Goal: Task Accomplishment & Management: Manage account settings

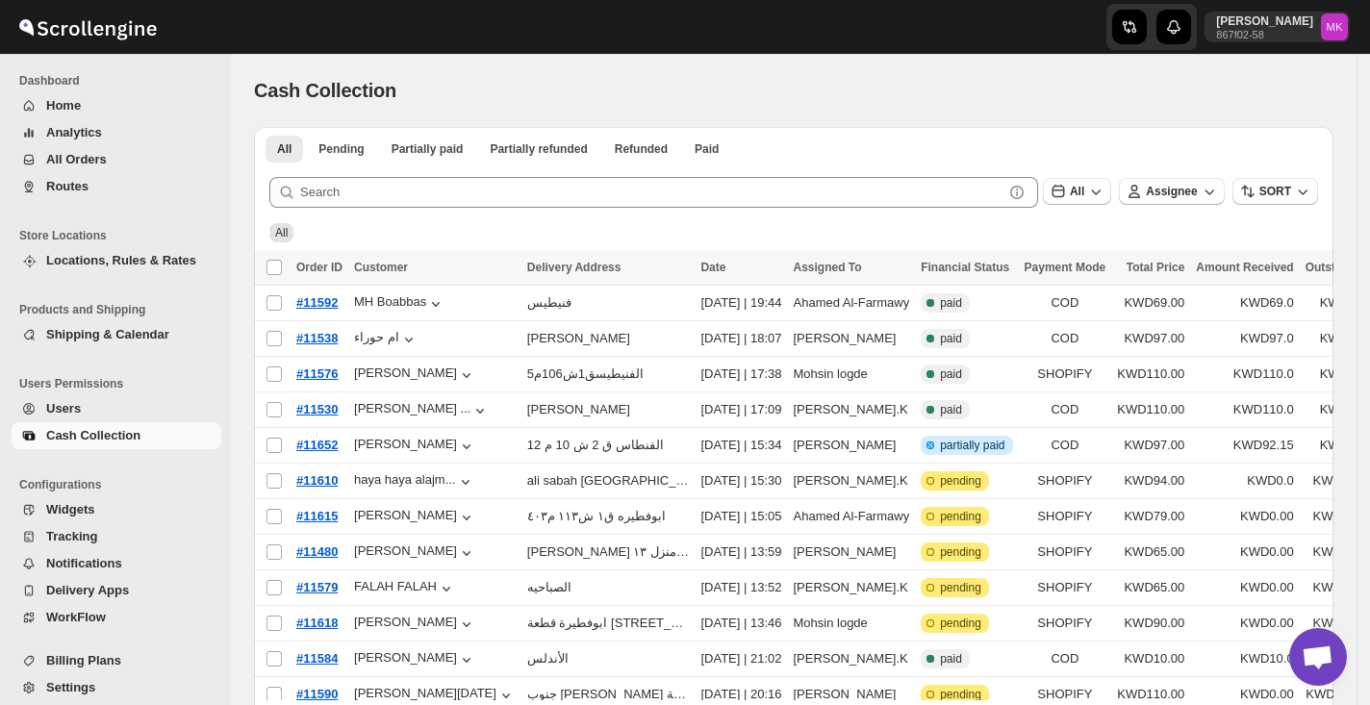
click at [65, 182] on span "Routes" at bounding box center [67, 186] width 42 height 14
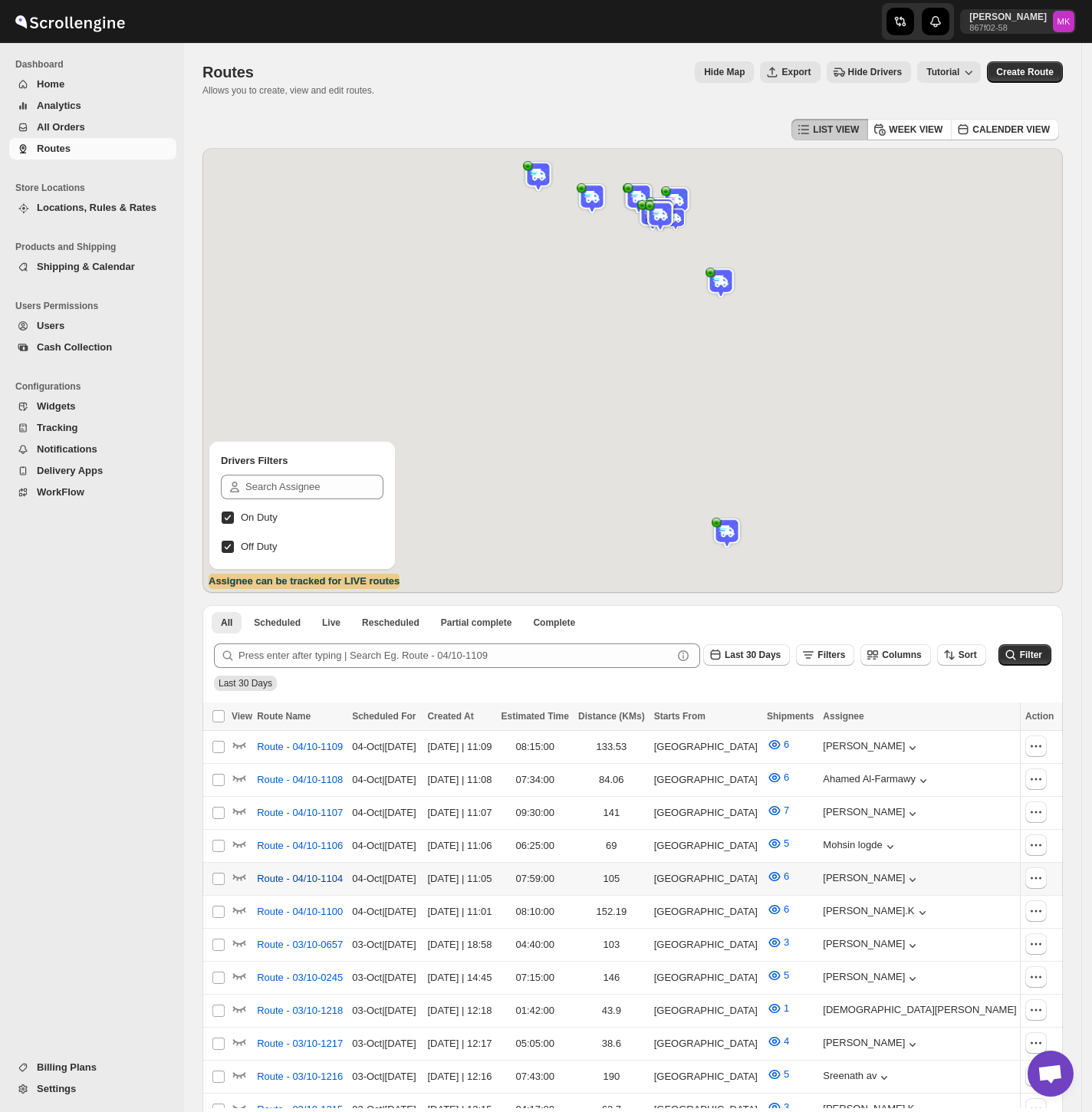
click at [268, 644] on span "Route - 04/10-1104" at bounding box center [300, 878] width 86 height 15
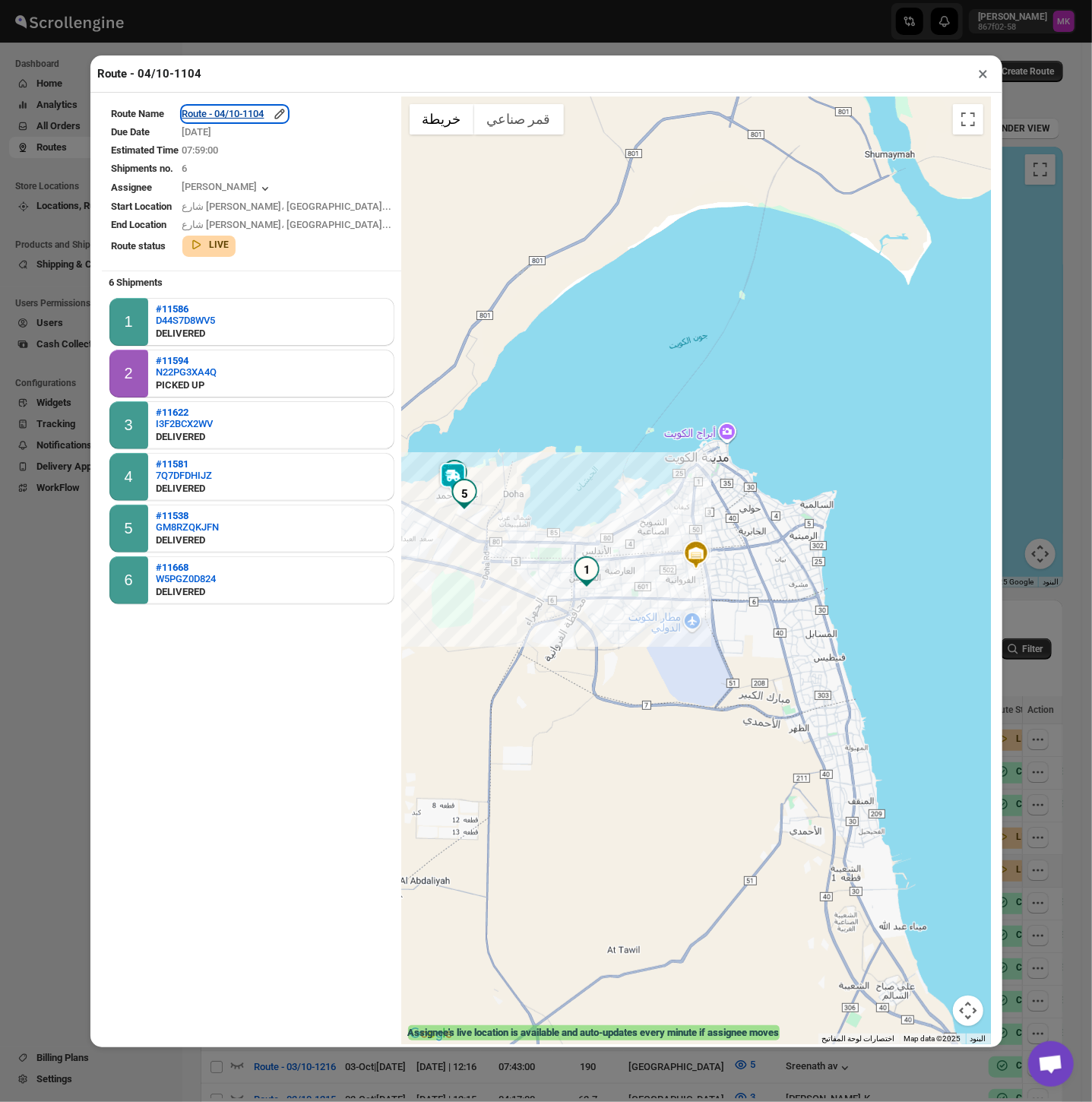
click at [247, 113] on div "Route - 04/10-1104" at bounding box center [235, 114] width 105 height 15
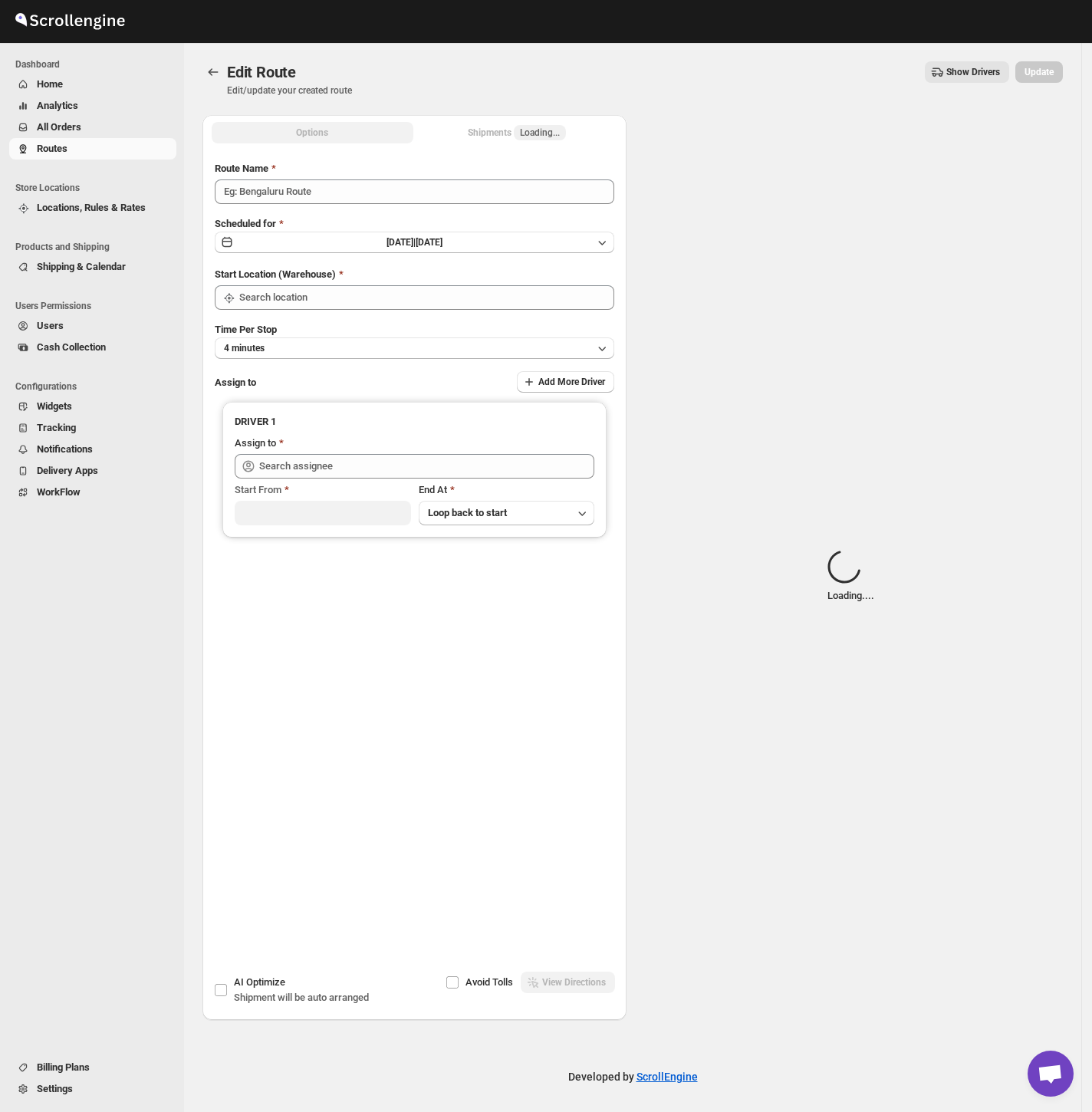
type input "Route - 04/10-1104"
type input "[GEOGRAPHIC_DATA]"
type input "[PERSON_NAME] ([EMAIL_ADDRESS][DOMAIN_NAME])"
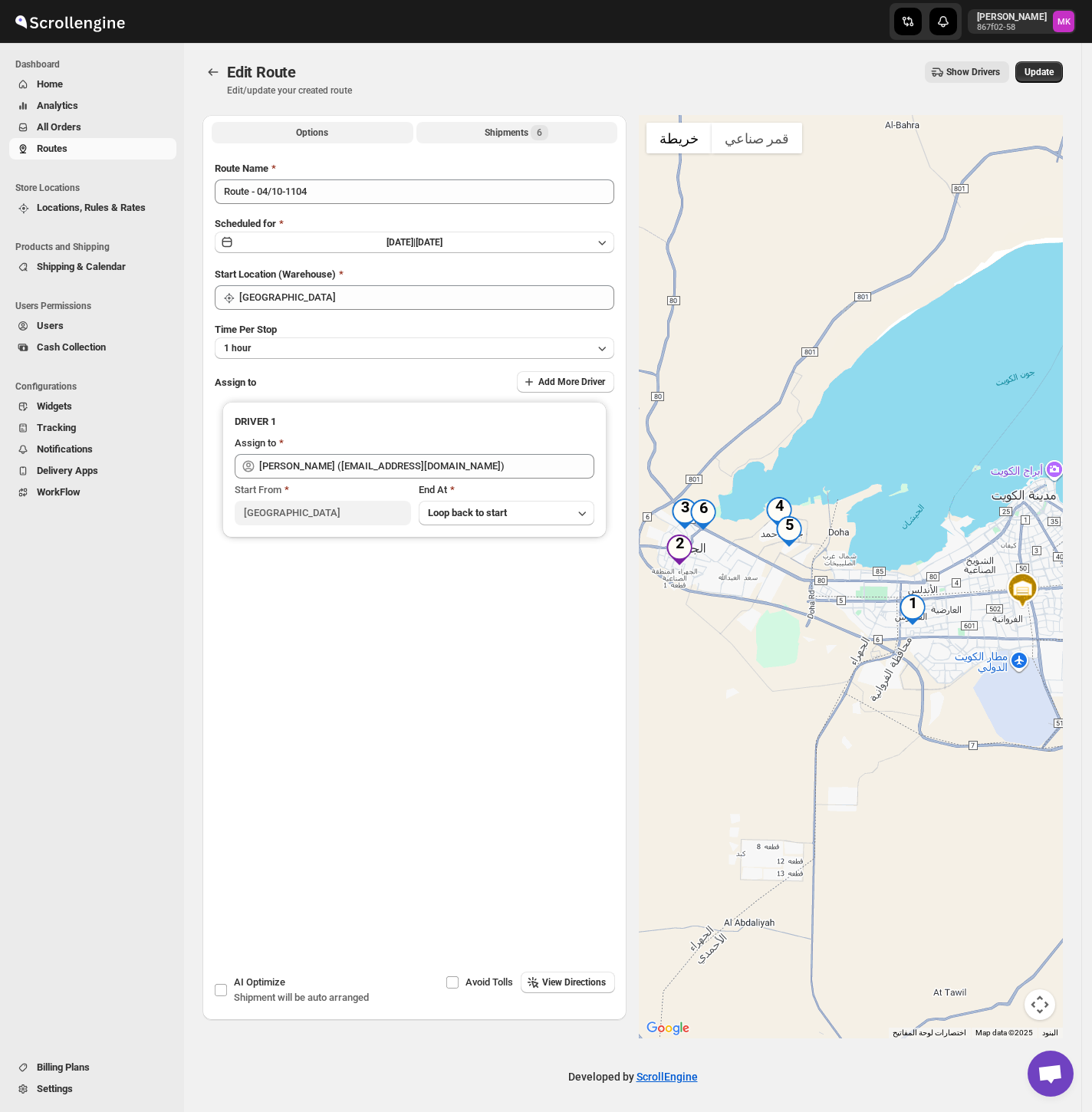
click at [509, 129] on div "Shipments 6" at bounding box center [517, 132] width 64 height 15
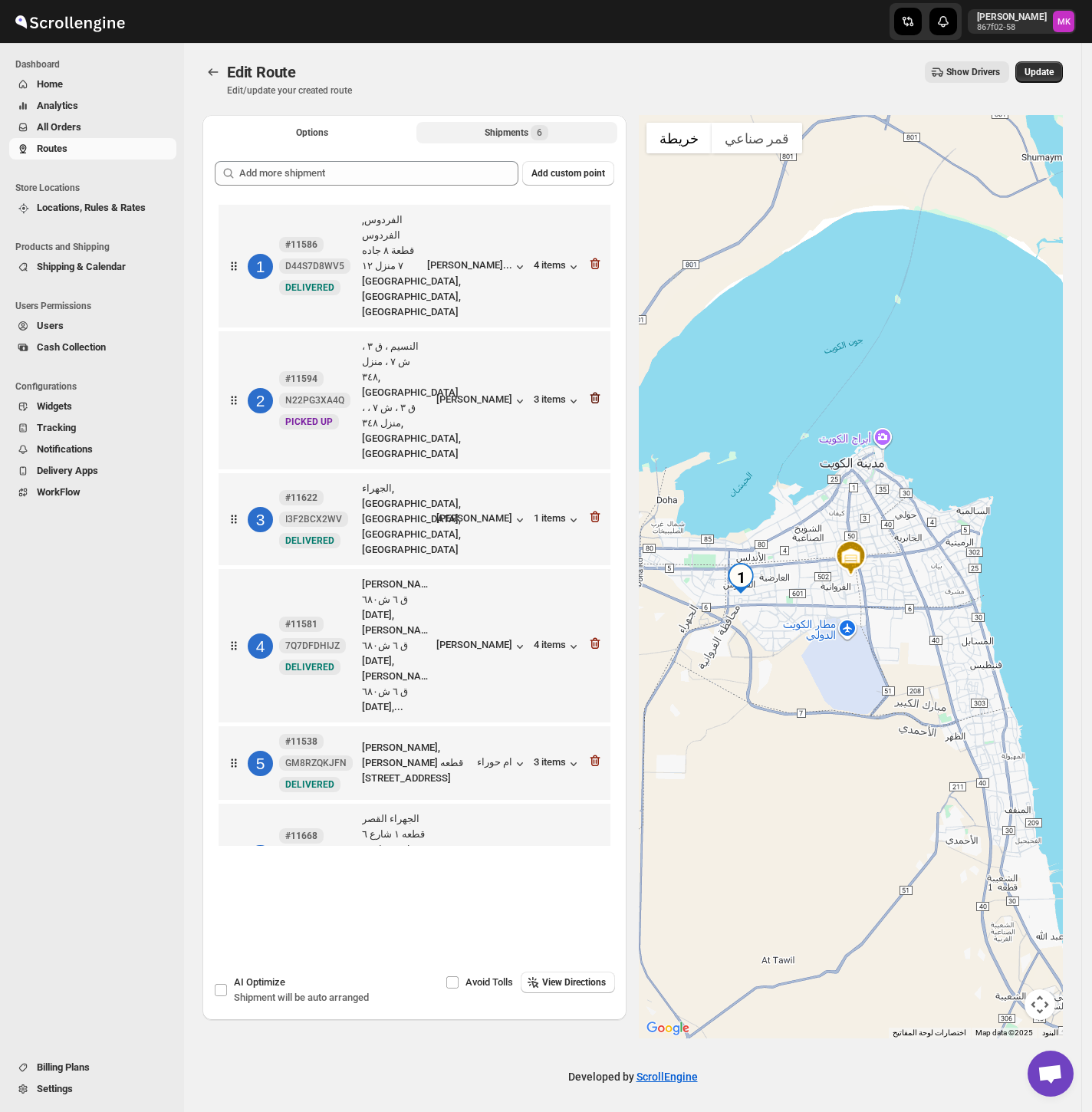
click at [599, 391] on icon "button" at bounding box center [595, 398] width 15 height 15
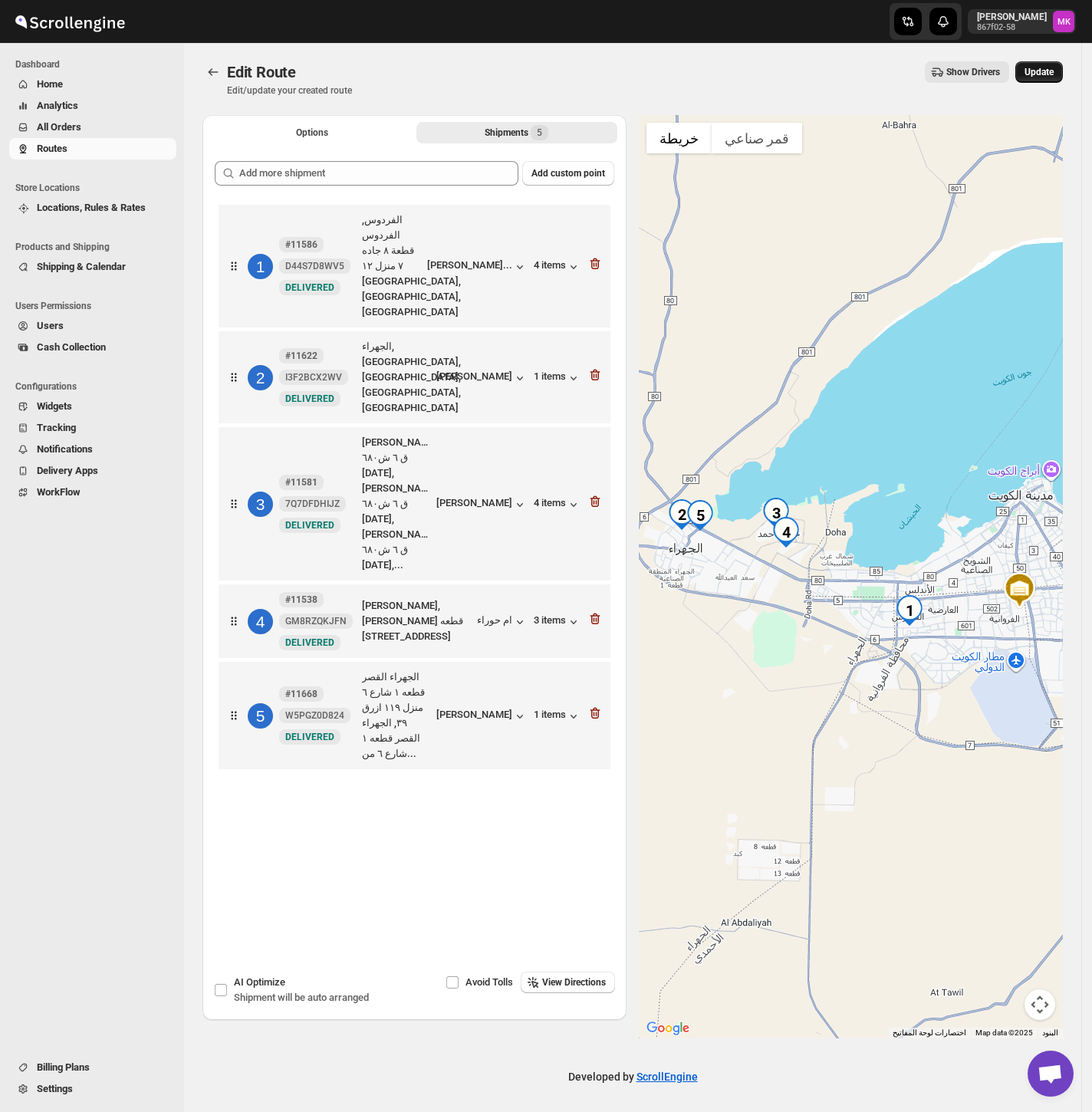
click at [1040, 78] on button "Update" at bounding box center [1039, 72] width 48 height 22
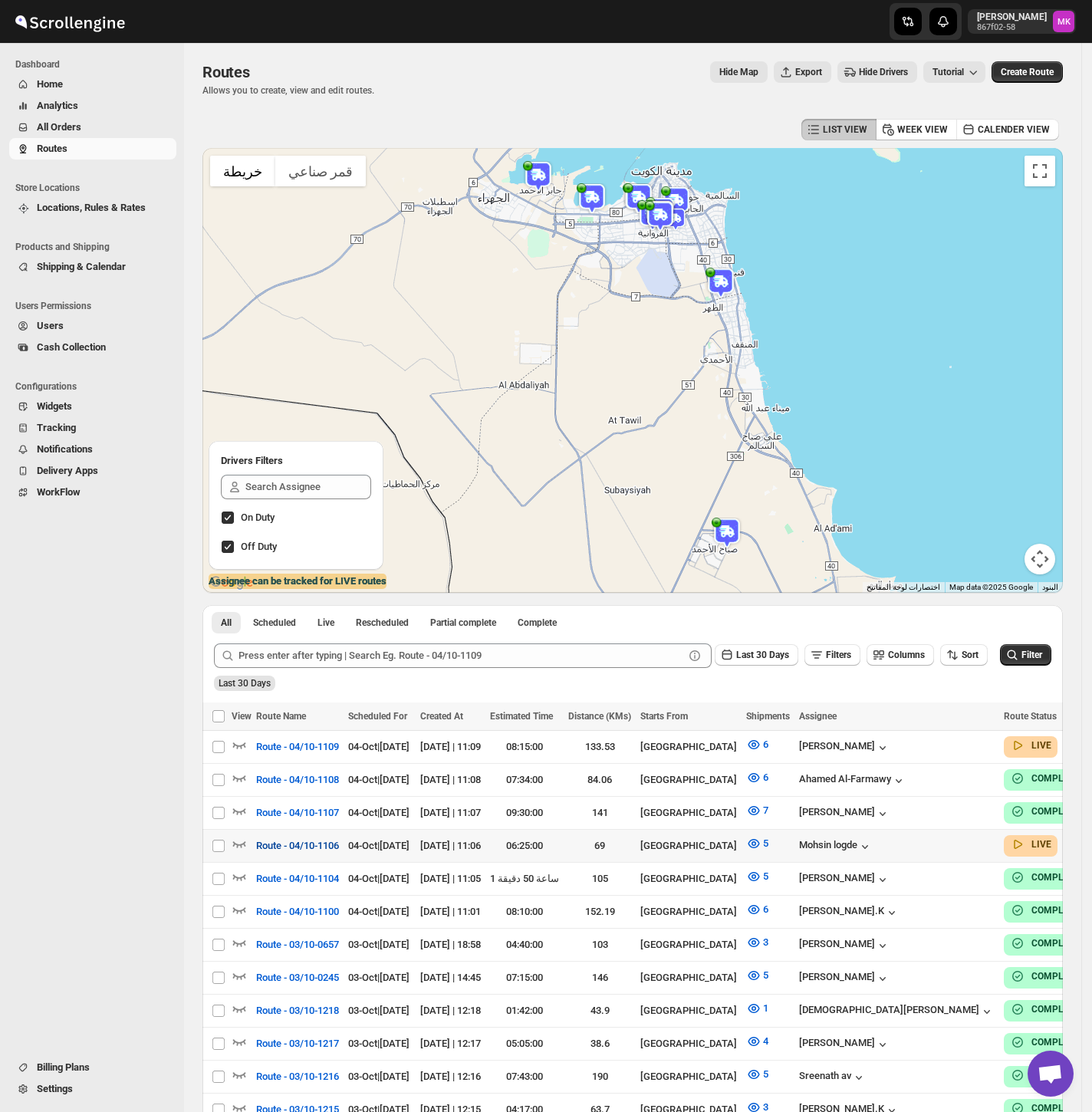
click at [265, 644] on span "Route - 04/10-1106" at bounding box center [297, 845] width 83 height 15
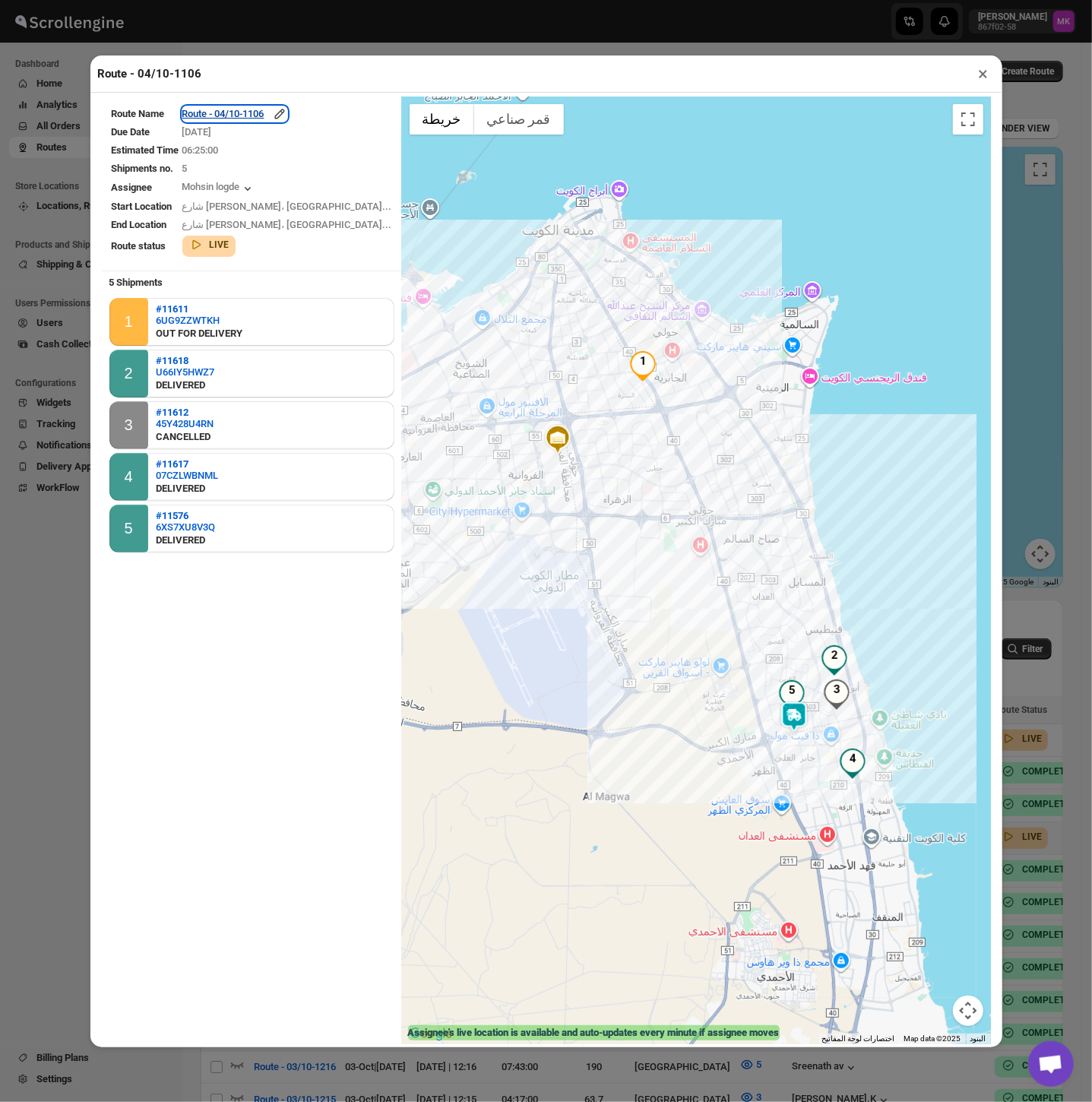
click at [247, 113] on div "Route - 04/10-1106" at bounding box center [235, 114] width 105 height 15
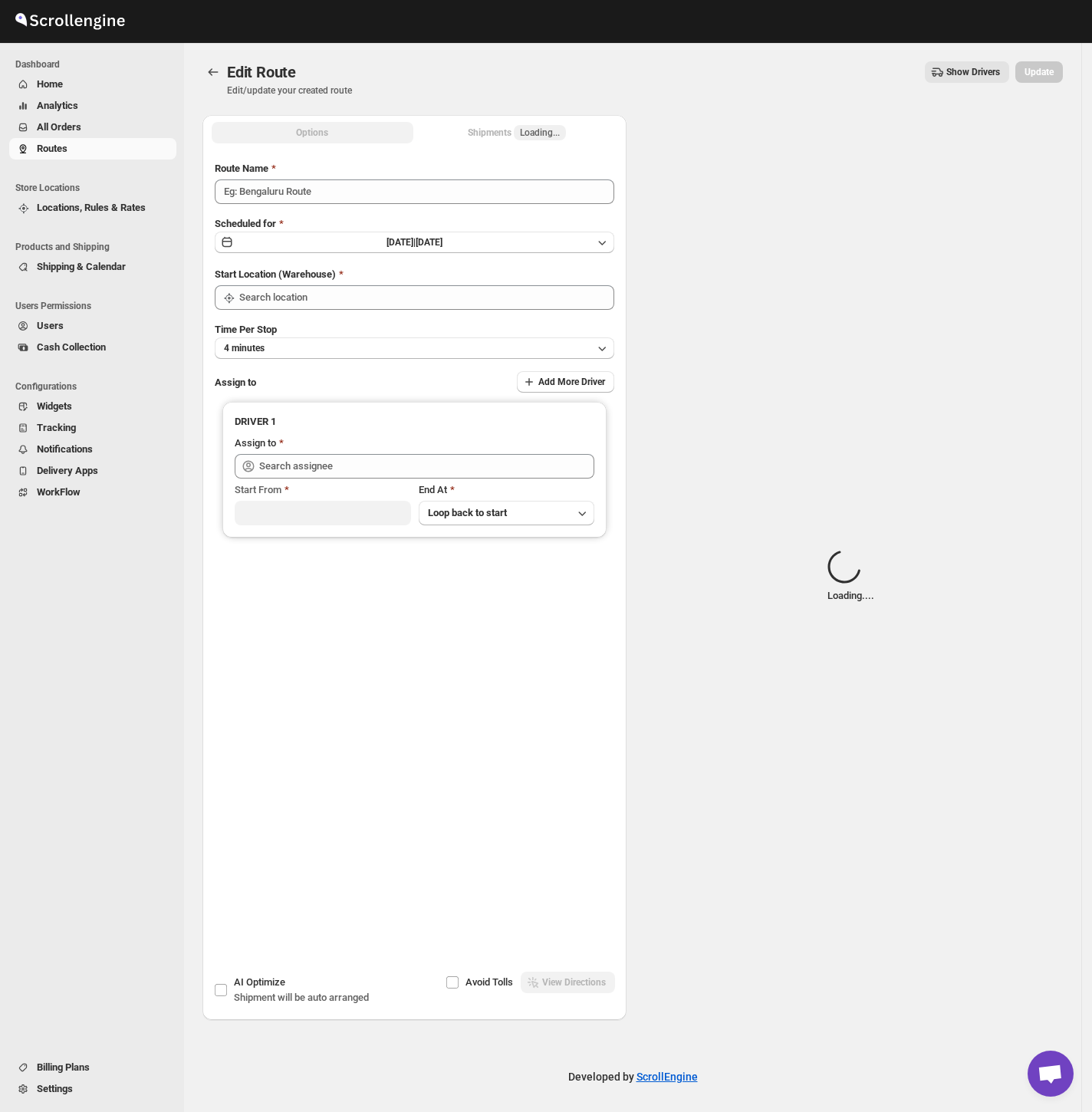
type input "Route - 04/10-1106"
type input "[GEOGRAPHIC_DATA]"
type input "Mohsin logde ([EMAIL_ADDRESS][DOMAIN_NAME])"
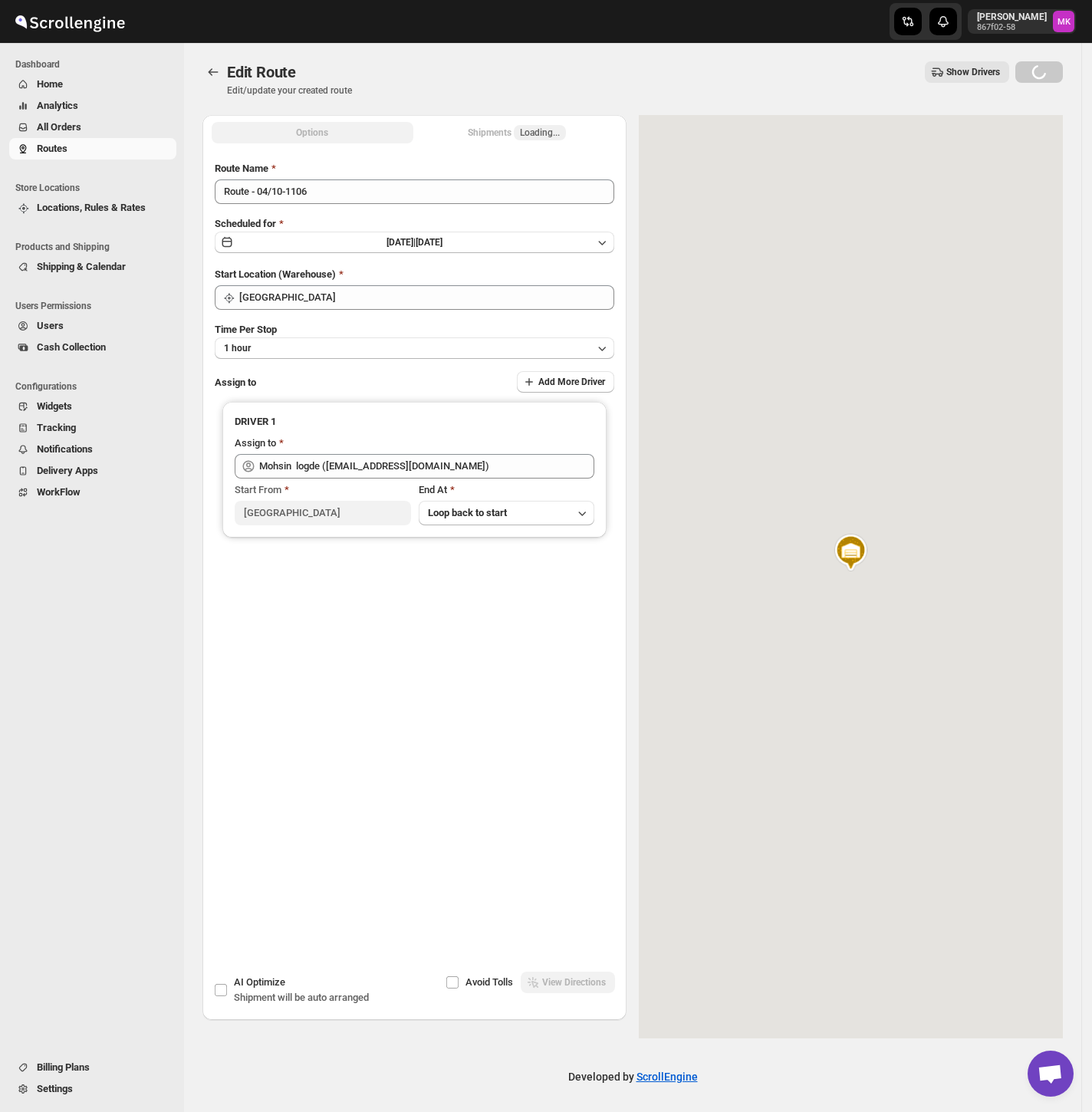
click at [531, 145] on div "Options Shipments Loading... More views Options Shipments Loading... More views" at bounding box center [414, 132] width 424 height 33
click at [531, 141] on button "Shipments 5" at bounding box center [517, 132] width 202 height 22
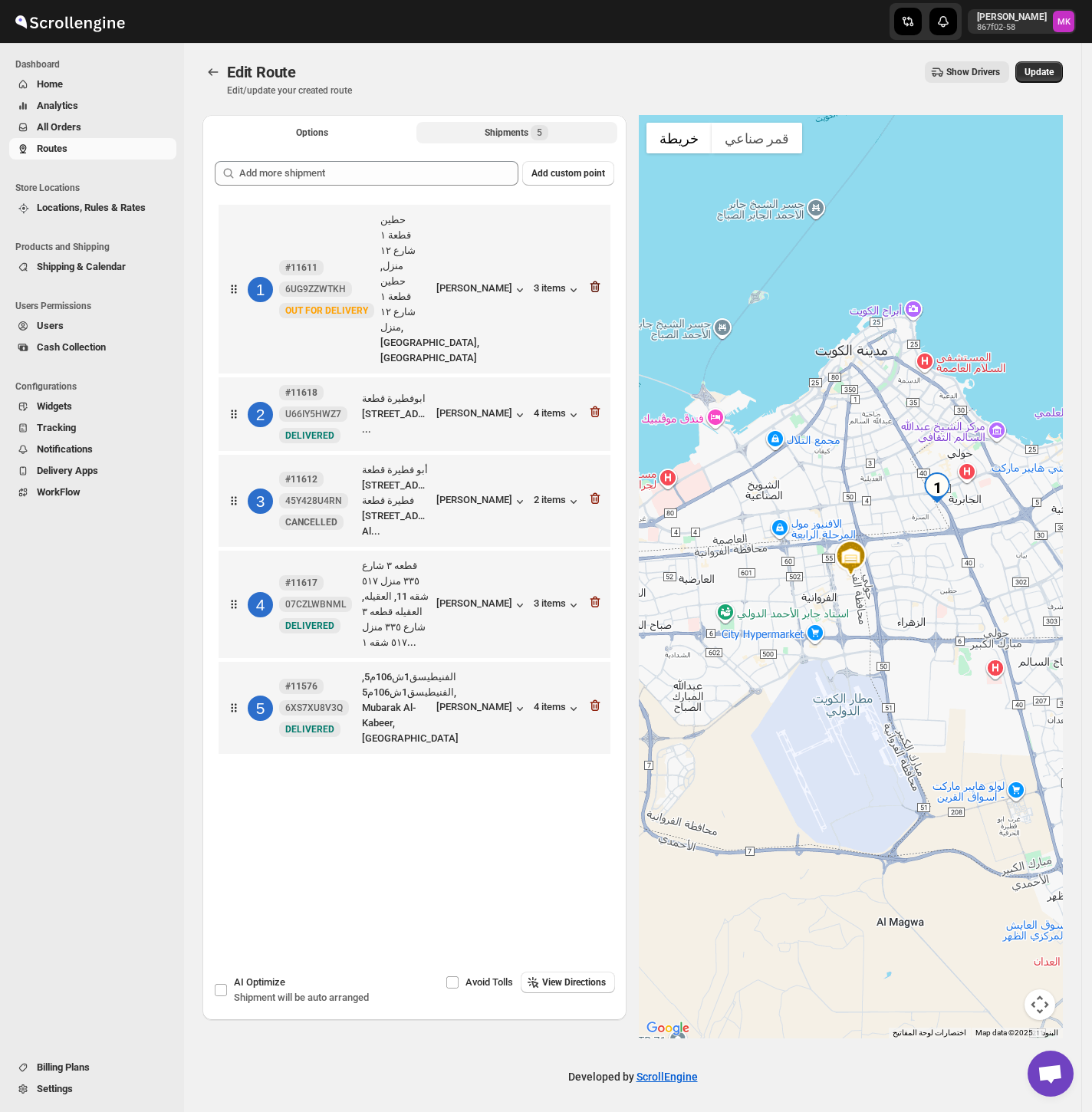
click at [597, 285] on icon "button" at bounding box center [596, 288] width 2 height 5
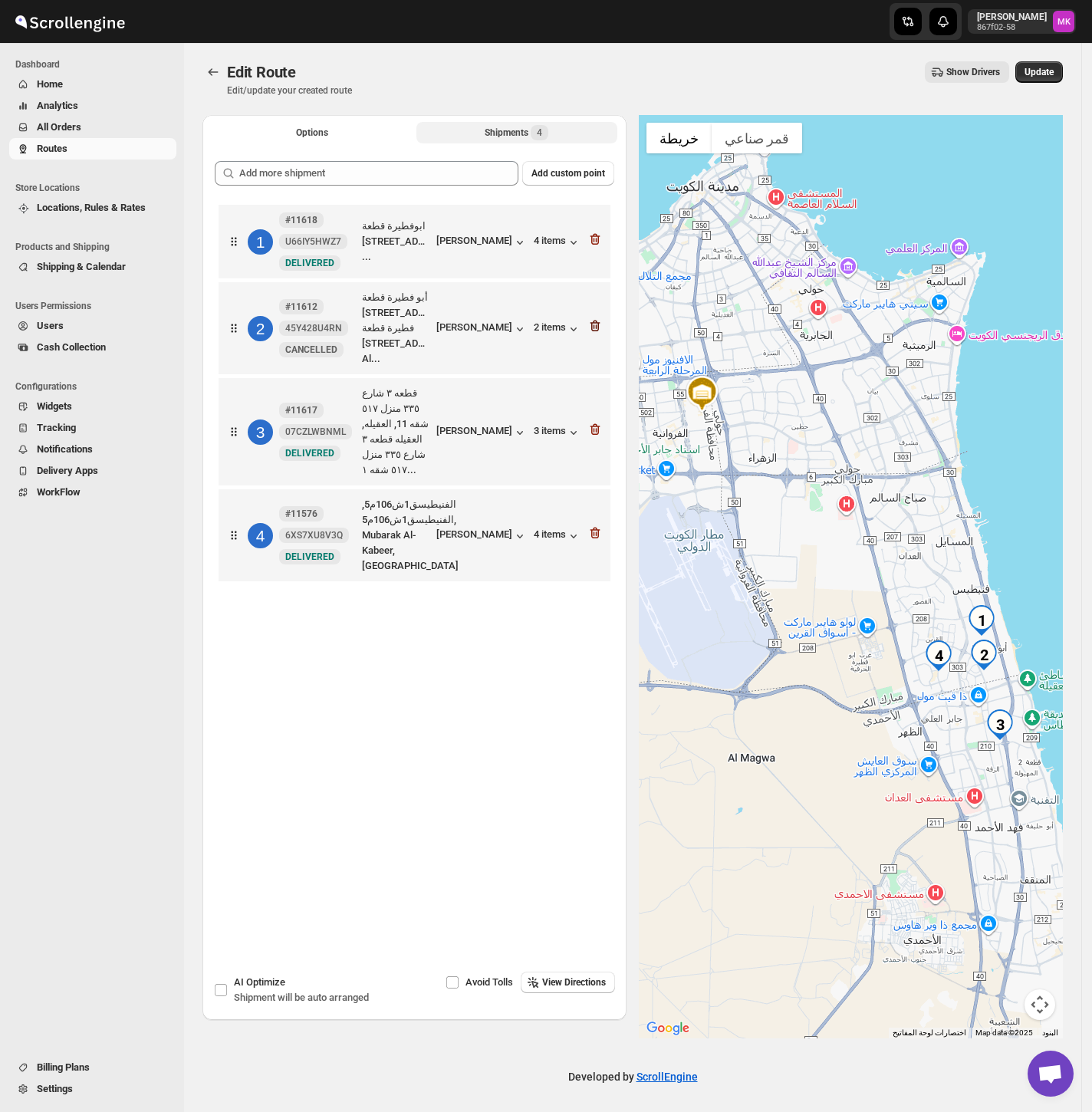
click at [601, 333] on icon "button" at bounding box center [595, 325] width 15 height 15
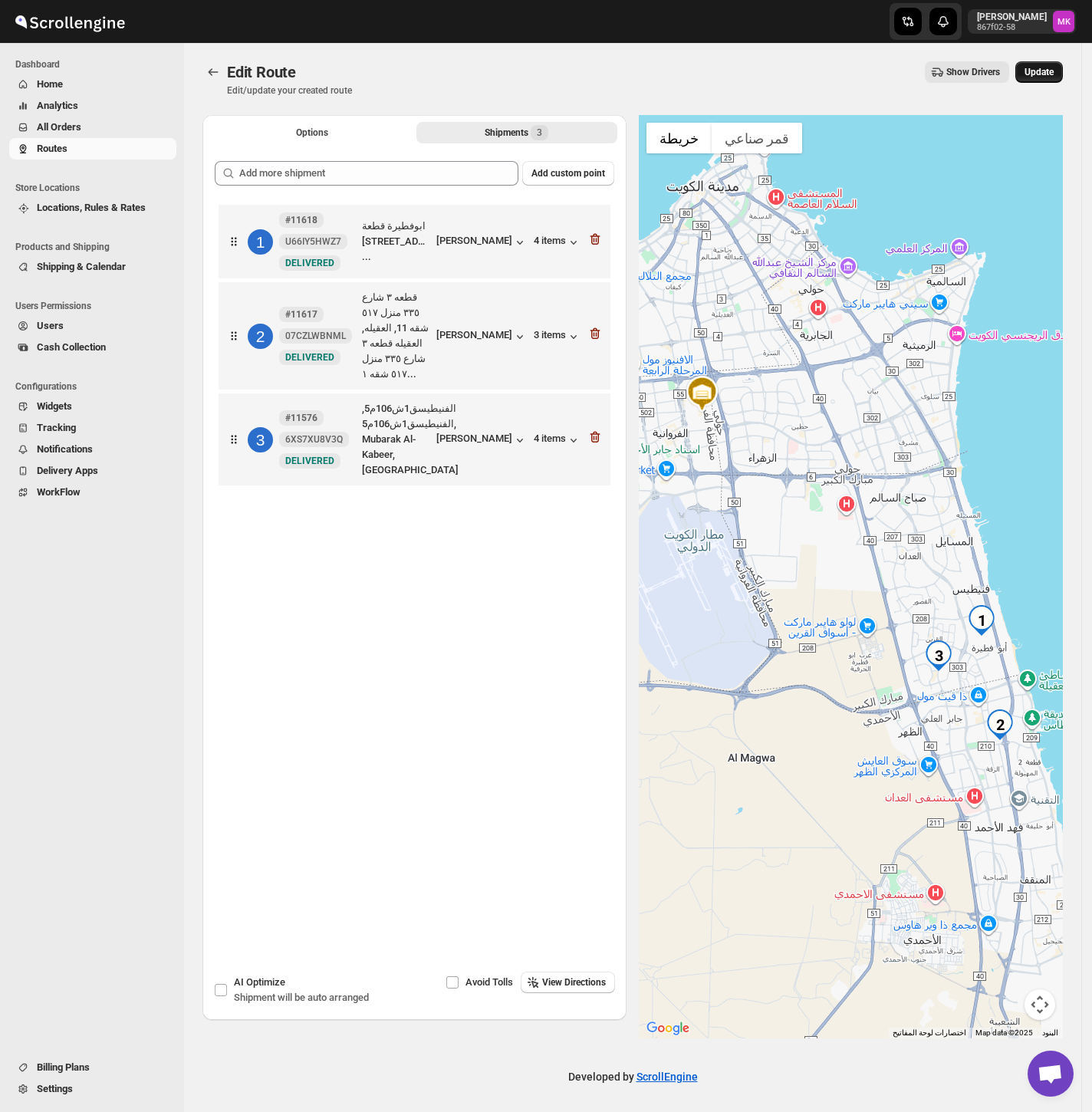
click at [1047, 74] on span "Update" at bounding box center [1039, 72] width 29 height 12
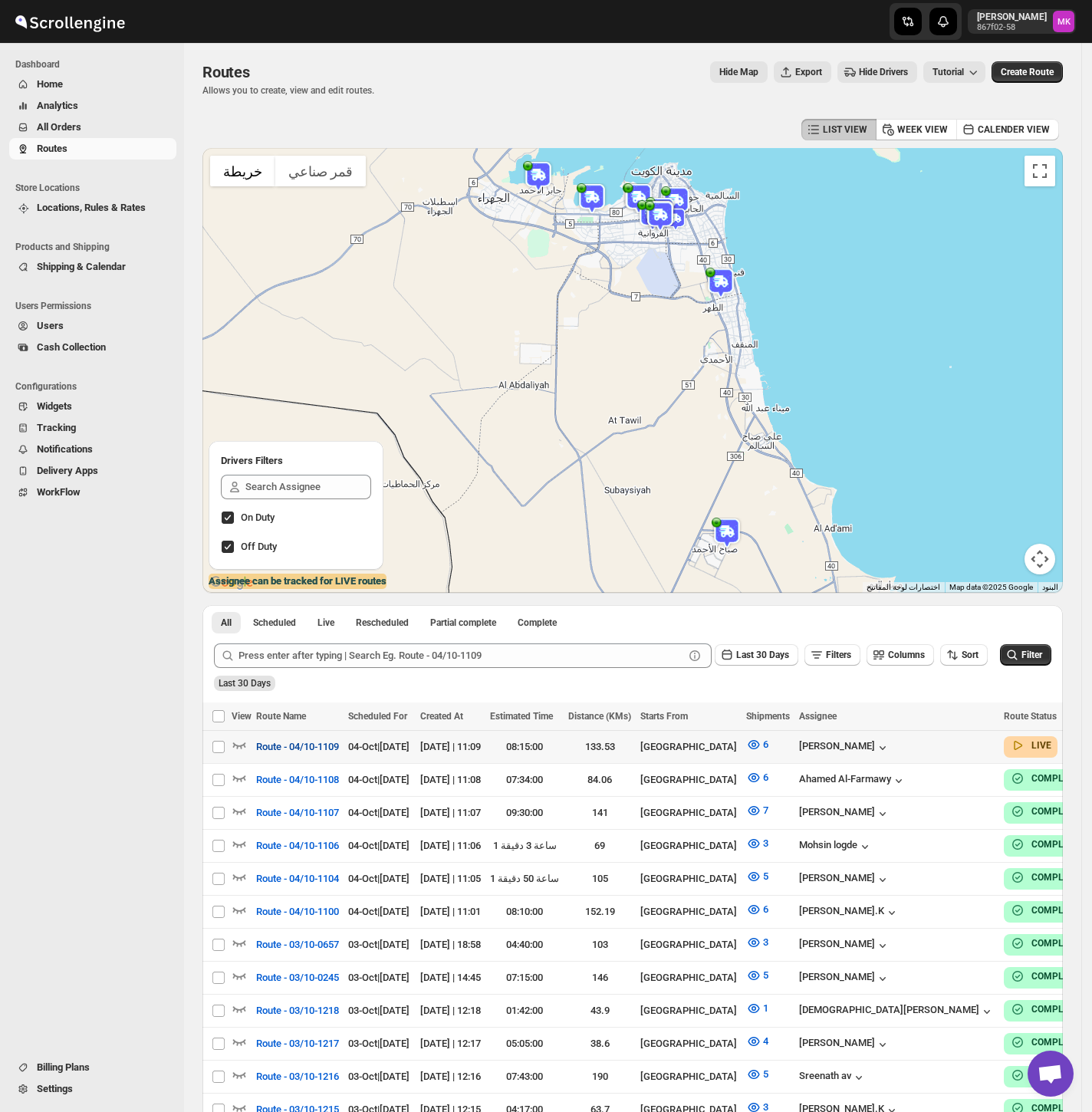
click at [284, 644] on span "Route - 04/10-1109" at bounding box center [297, 746] width 83 height 15
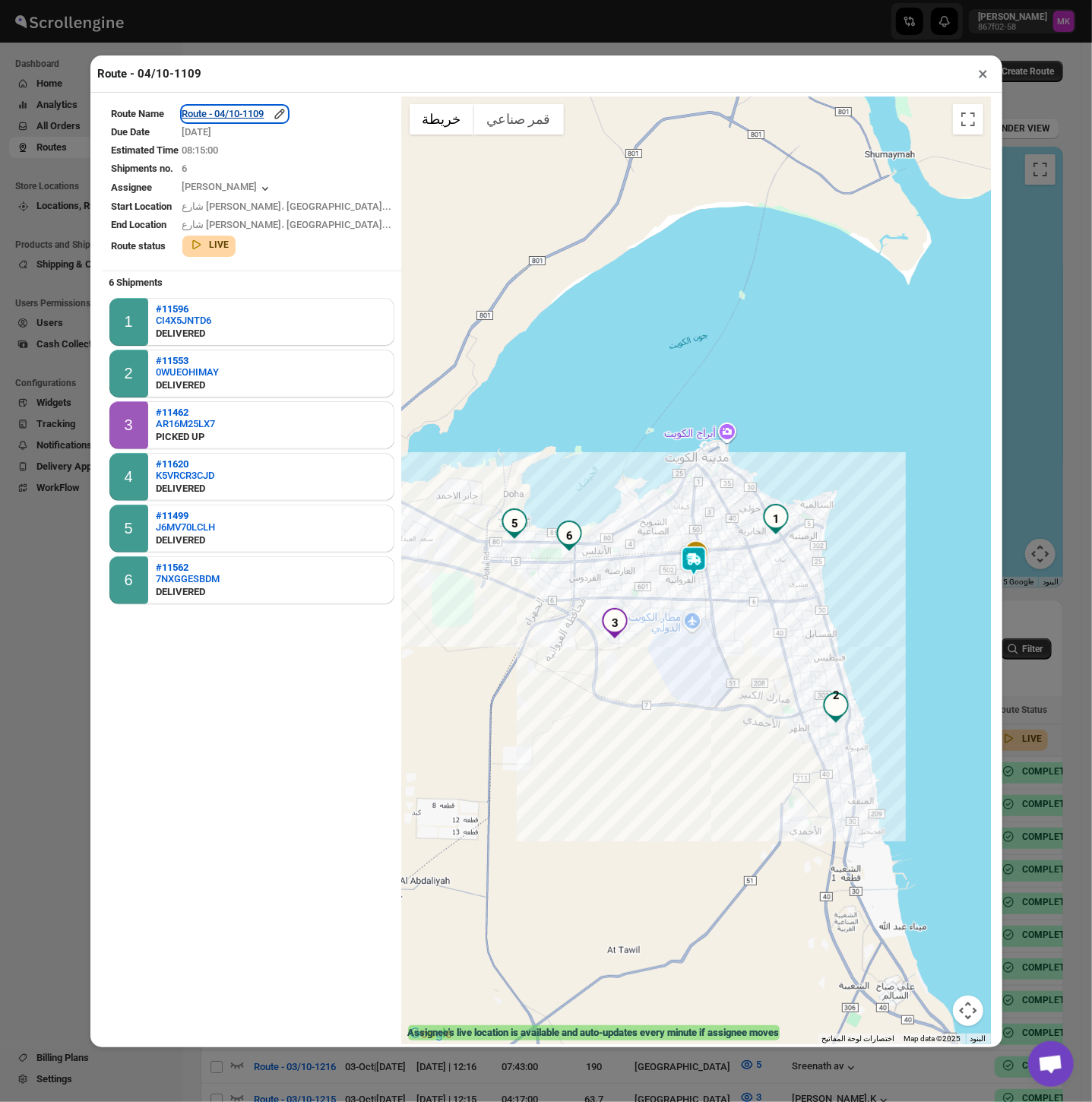
click at [263, 110] on div "Route - 04/10-1109" at bounding box center [235, 114] width 105 height 15
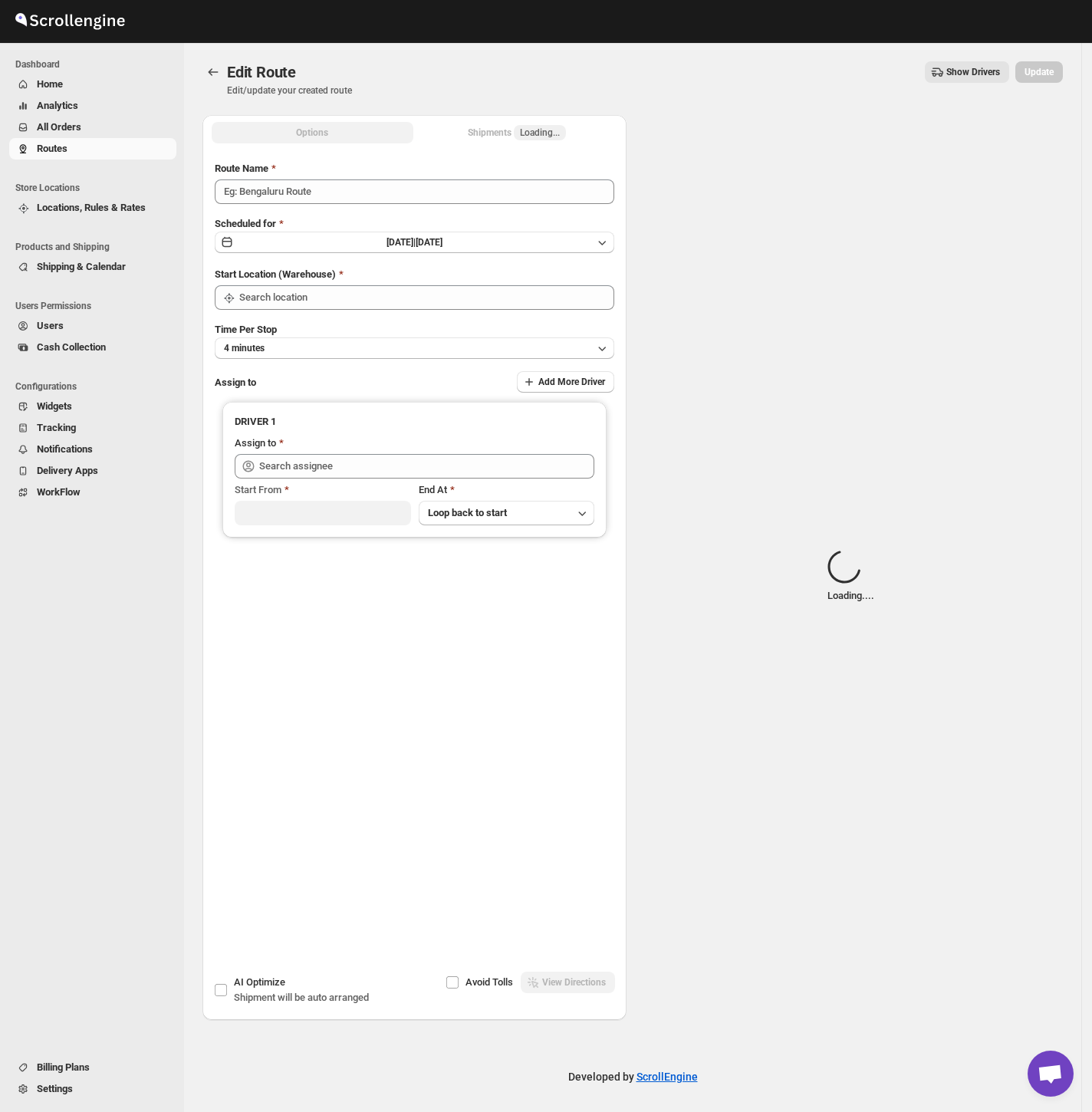
type input "Route - 04/10-1109"
type input "[GEOGRAPHIC_DATA]"
type input "[PERSON_NAME] ([EMAIL_ADDRESS][DOMAIN_NAME])"
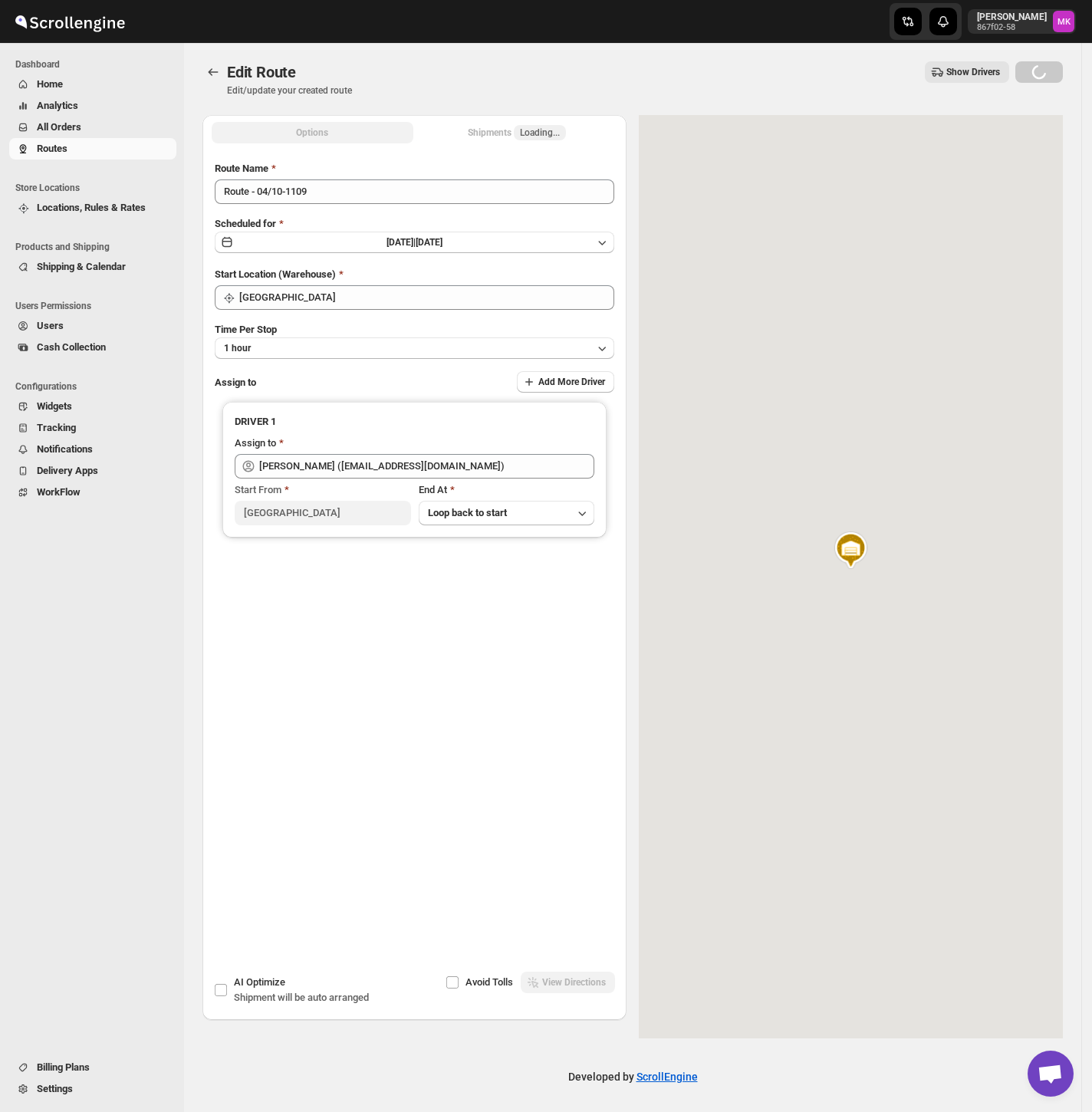
click at [536, 136] on span "Loading..." at bounding box center [540, 132] width 40 height 12
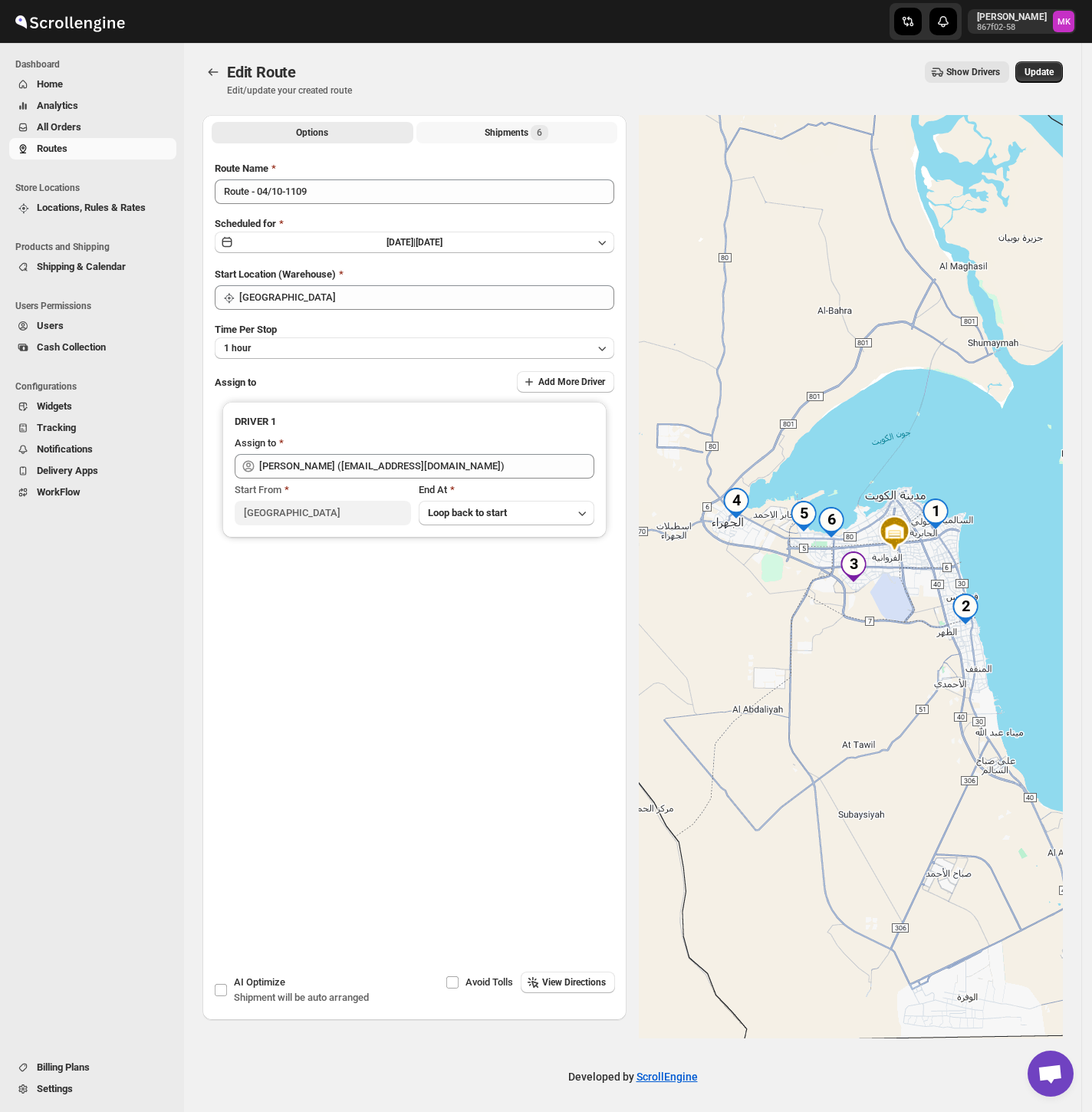
click at [536, 136] on span "6" at bounding box center [540, 132] width 18 height 15
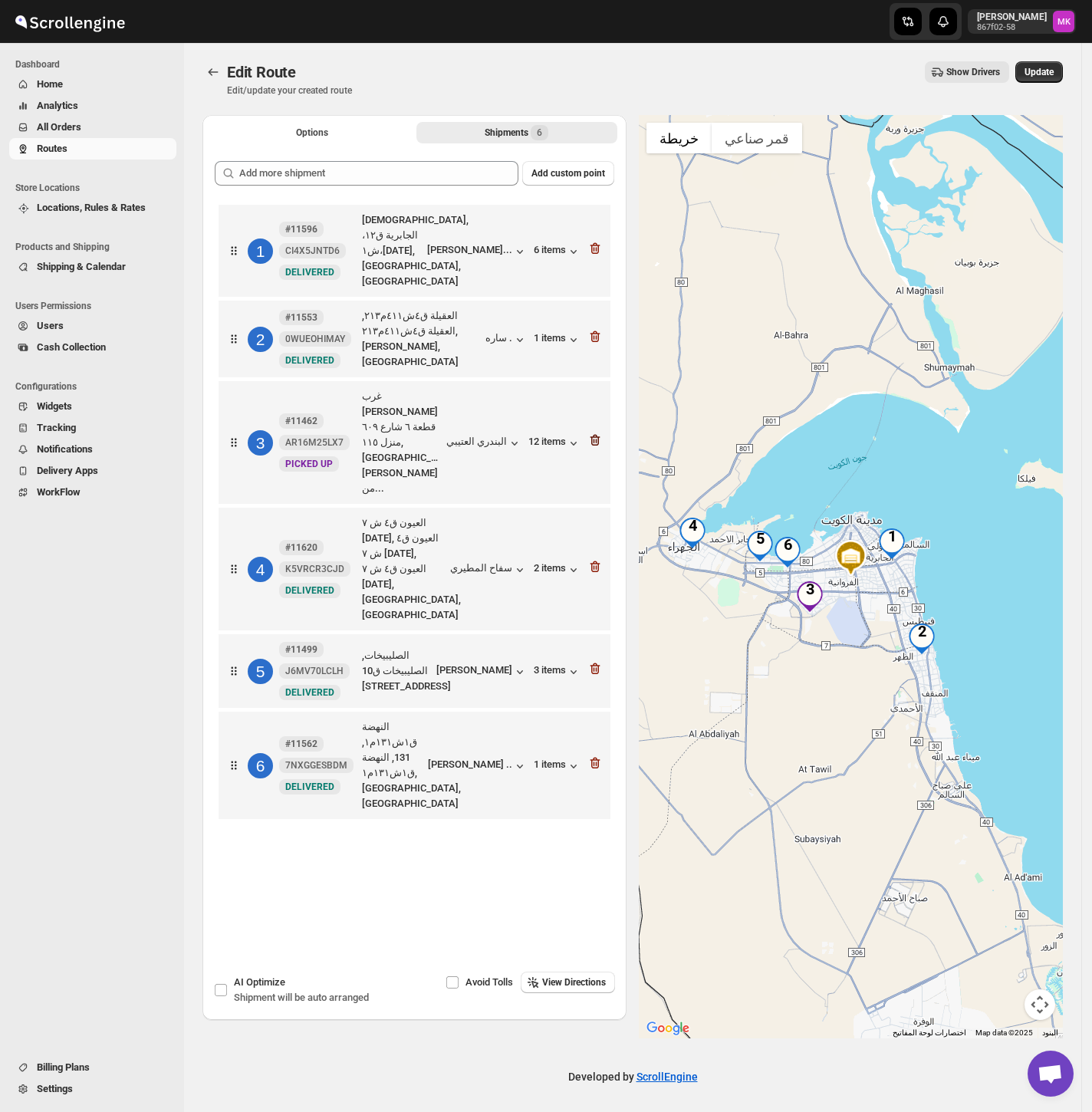
click at [602, 433] on icon "button" at bounding box center [595, 440] width 15 height 15
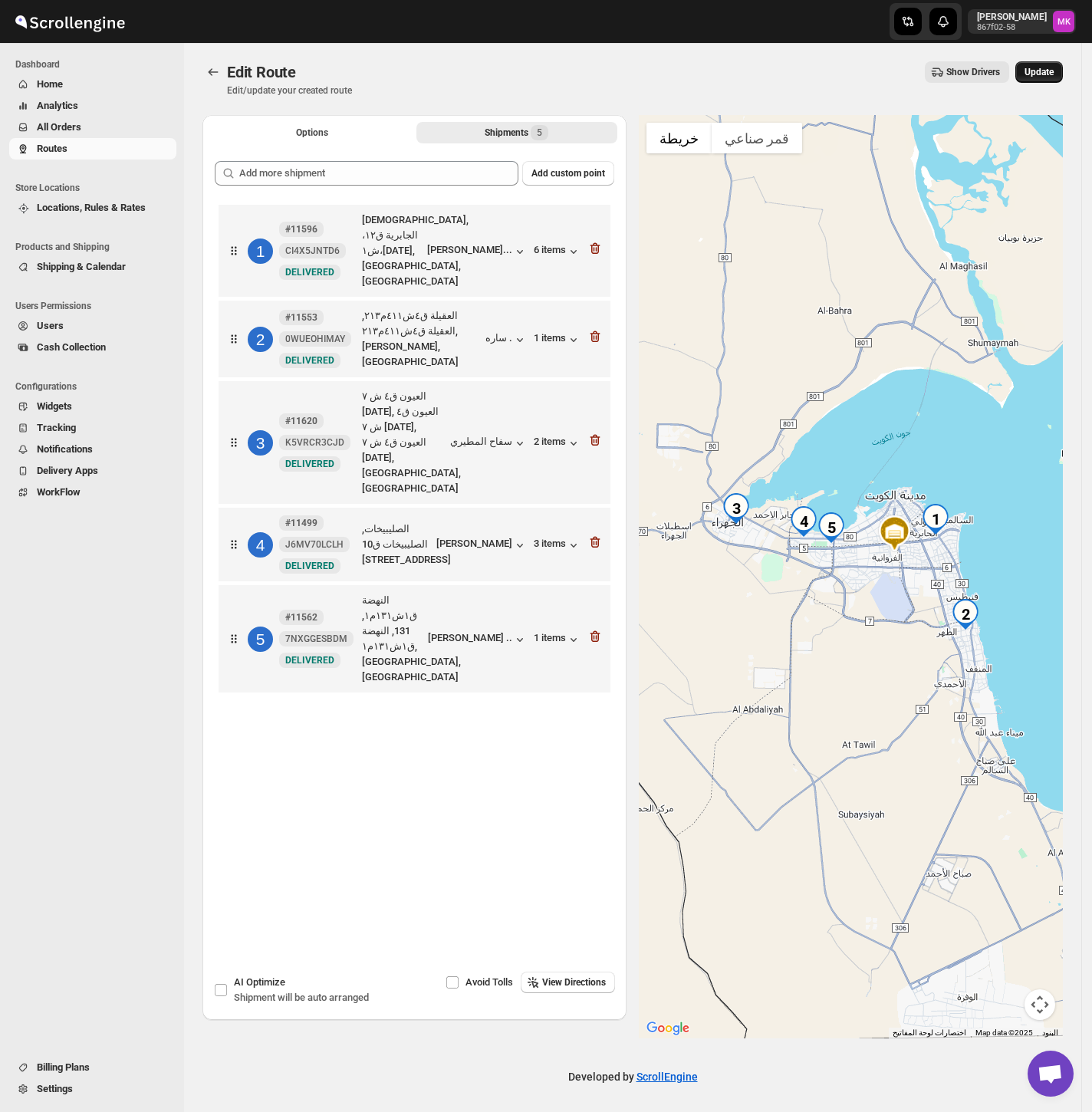
click at [1054, 74] on span "Update" at bounding box center [1039, 72] width 29 height 12
